Goal: Task Accomplishment & Management: Manage account settings

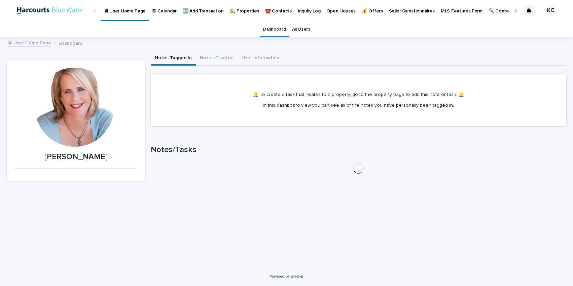
click at [237, 13] on p "🏡 Properties" at bounding box center [244, 7] width 29 height 14
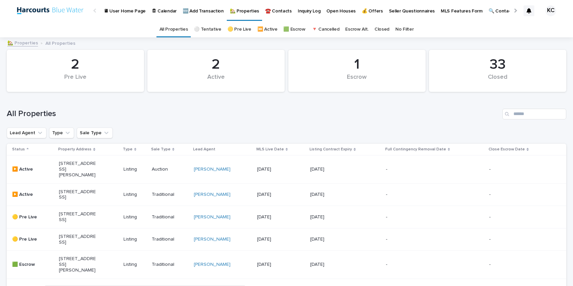
click at [376, 29] on link "Closed" at bounding box center [381, 30] width 15 height 16
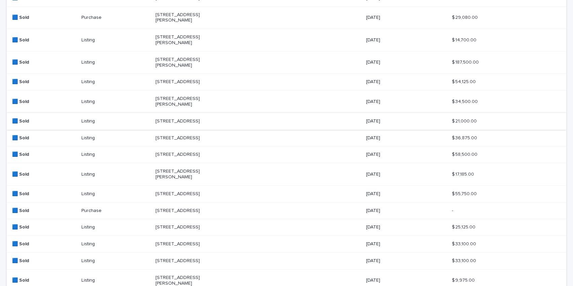
scroll to position [115, 0]
click at [168, 179] on p "[STREET_ADDRESS][PERSON_NAME]" at bounding box center [188, 173] width 67 height 11
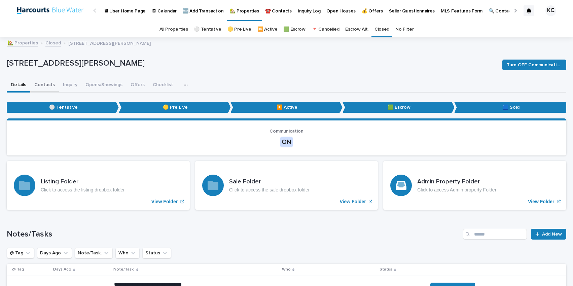
click at [42, 86] on button "Contacts" at bounding box center [44, 85] width 29 height 14
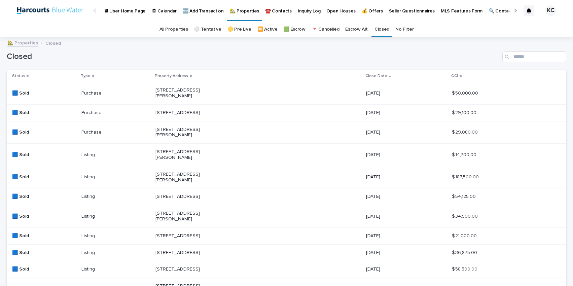
click at [292, 27] on link "🟩 Escrow" at bounding box center [294, 30] width 22 height 16
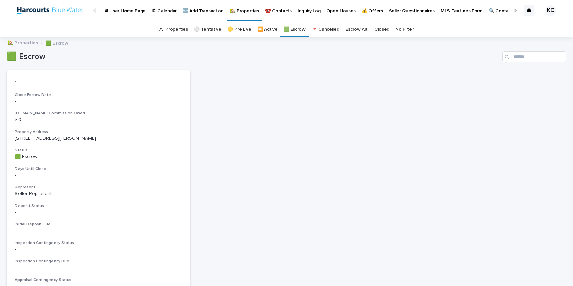
click at [21, 46] on link "🏡 Properties" at bounding box center [22, 43] width 31 height 8
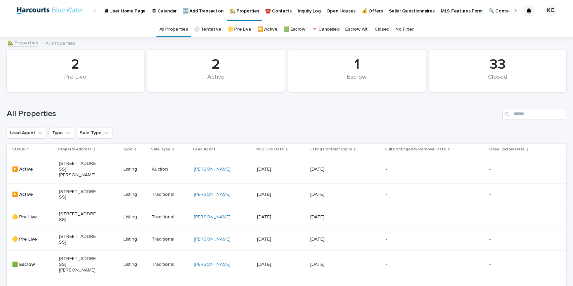
click at [66, 273] on p "[STREET_ADDRESS][PERSON_NAME]" at bounding box center [77, 264] width 37 height 17
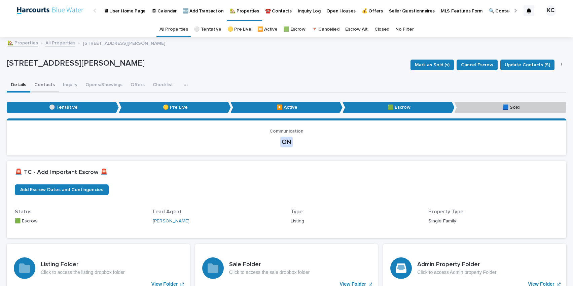
click at [39, 84] on button "Contacts" at bounding box center [44, 85] width 29 height 14
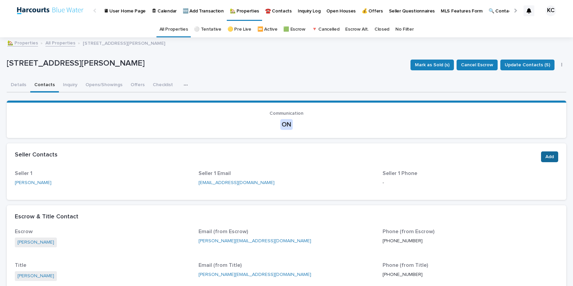
click at [547, 157] on span "Add" at bounding box center [549, 156] width 8 height 11
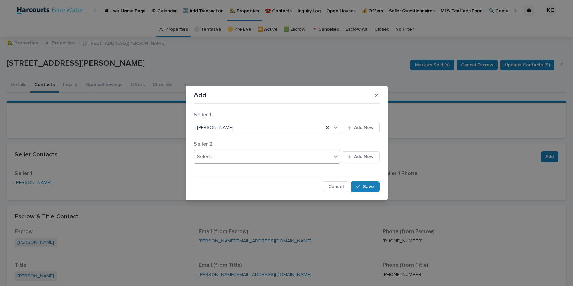
click at [211, 156] on div "Select..." at bounding box center [205, 156] width 17 height 7
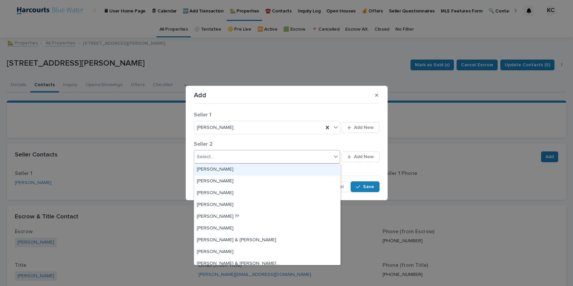
click at [252, 142] on p "Seller 2" at bounding box center [287, 144] width 186 height 6
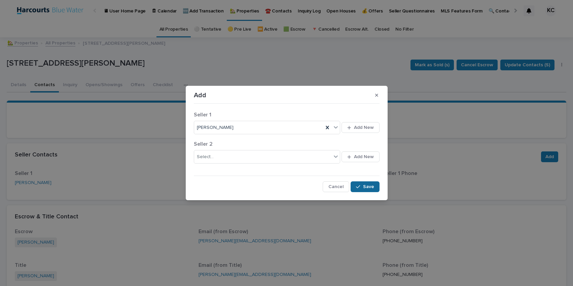
click at [366, 186] on span "Save" at bounding box center [368, 186] width 11 height 9
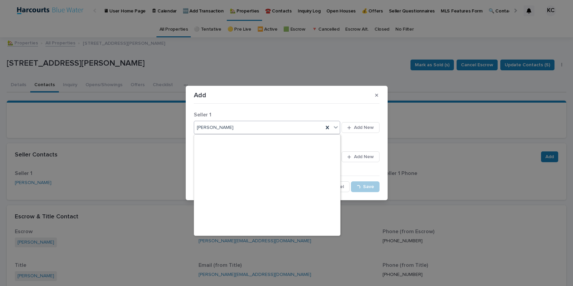
click at [336, 128] on icon at bounding box center [336, 127] width 4 height 2
